Goal: Task Accomplishment & Management: Use online tool/utility

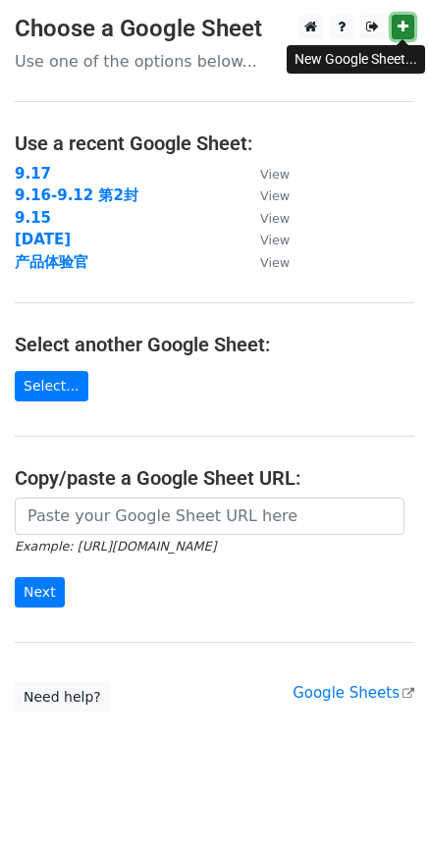
click at [400, 23] on icon at bounding box center [402, 27] width 11 height 14
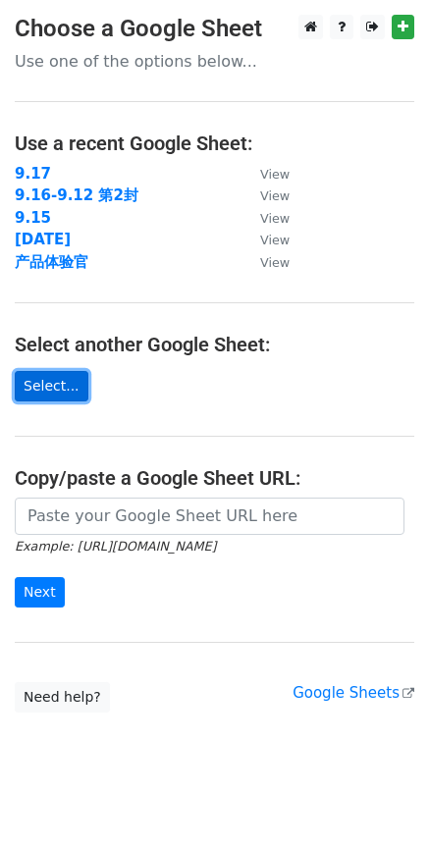
click at [52, 383] on link "Select..." at bounding box center [52, 386] width 74 height 30
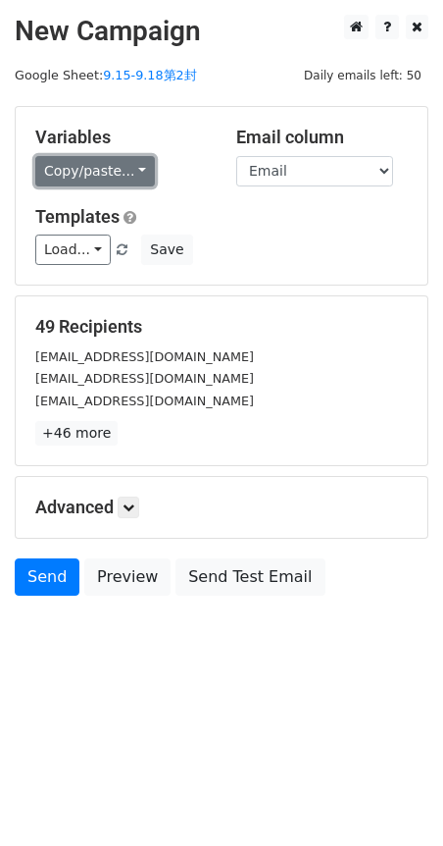
click at [137, 175] on link "Copy/paste..." at bounding box center [95, 171] width 120 height 30
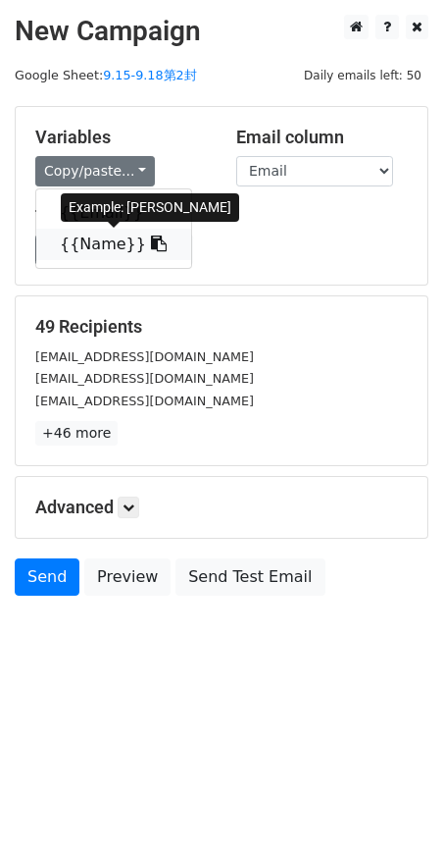
click at [117, 243] on link "{{Name}}" at bounding box center [113, 244] width 155 height 31
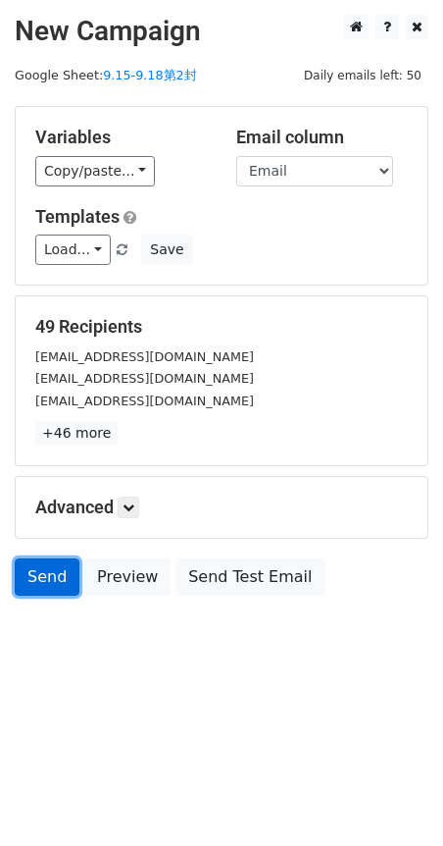
click at [47, 586] on link "Send" at bounding box center [47, 576] width 65 height 37
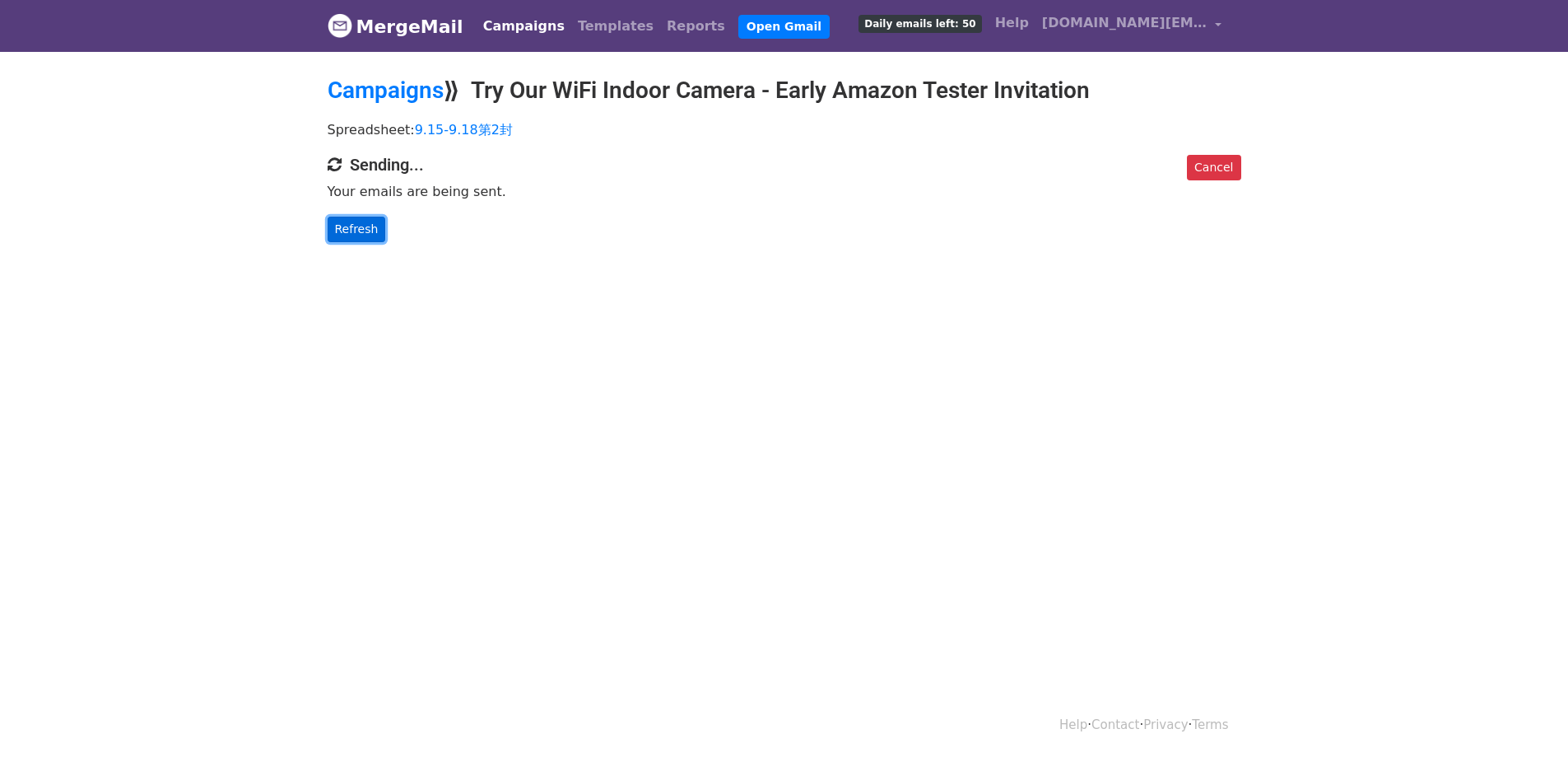
click at [362, 234] on link "Refresh" at bounding box center [357, 229] width 59 height 25
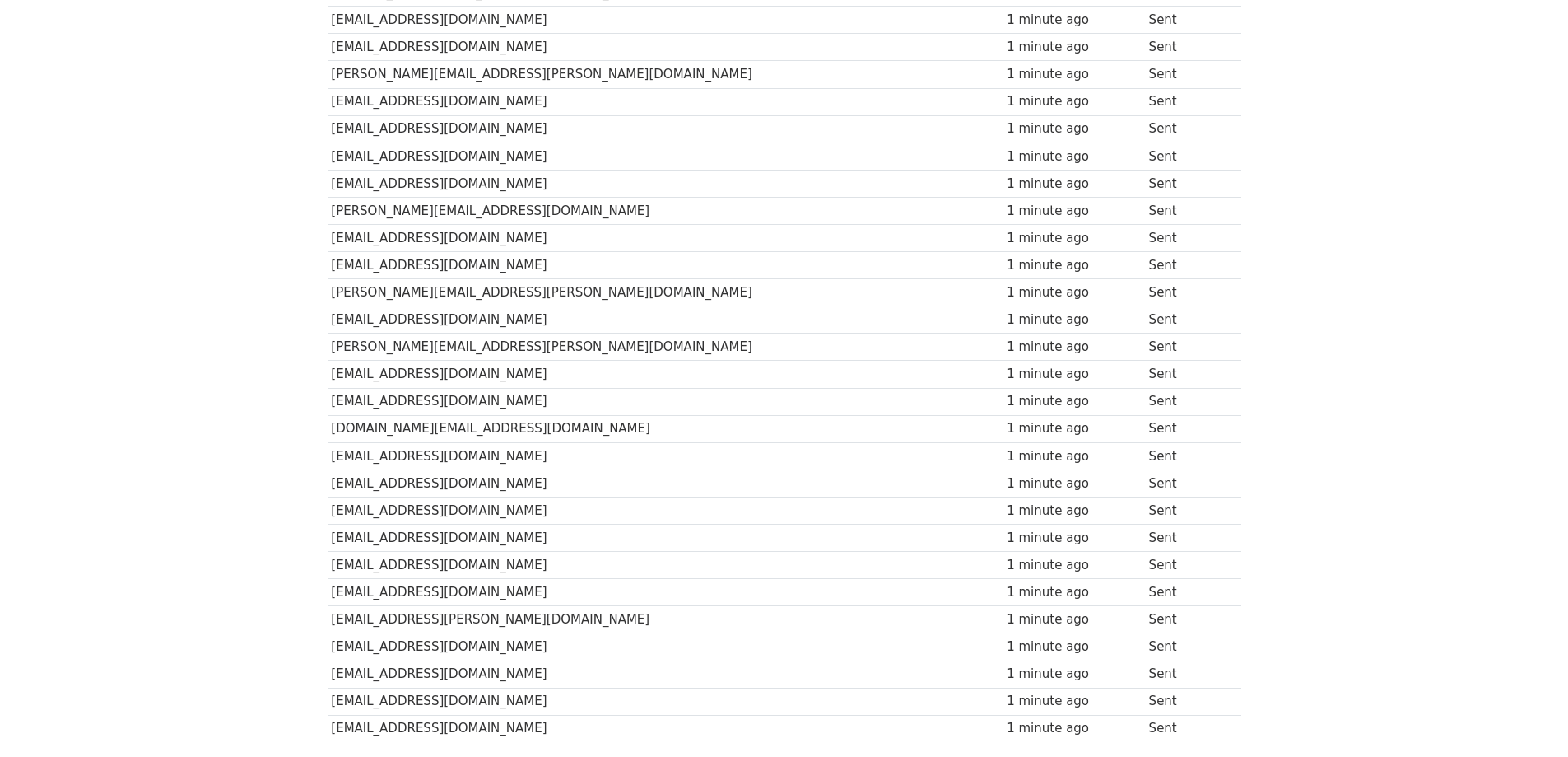
scroll to position [834, 0]
